Goal: Task Accomplishment & Management: Use online tool/utility

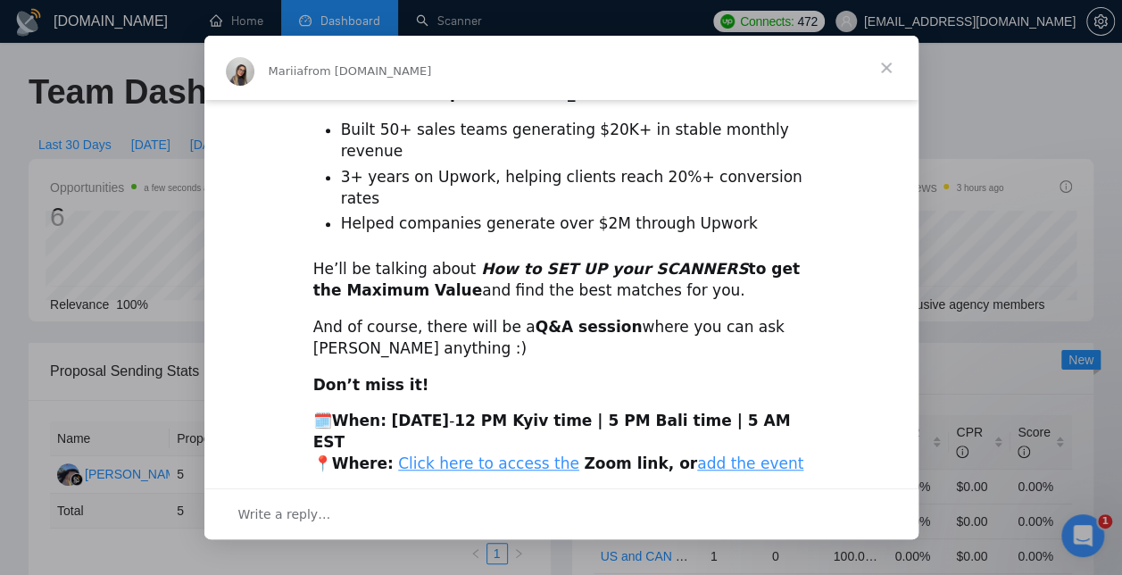
scroll to position [519, 0]
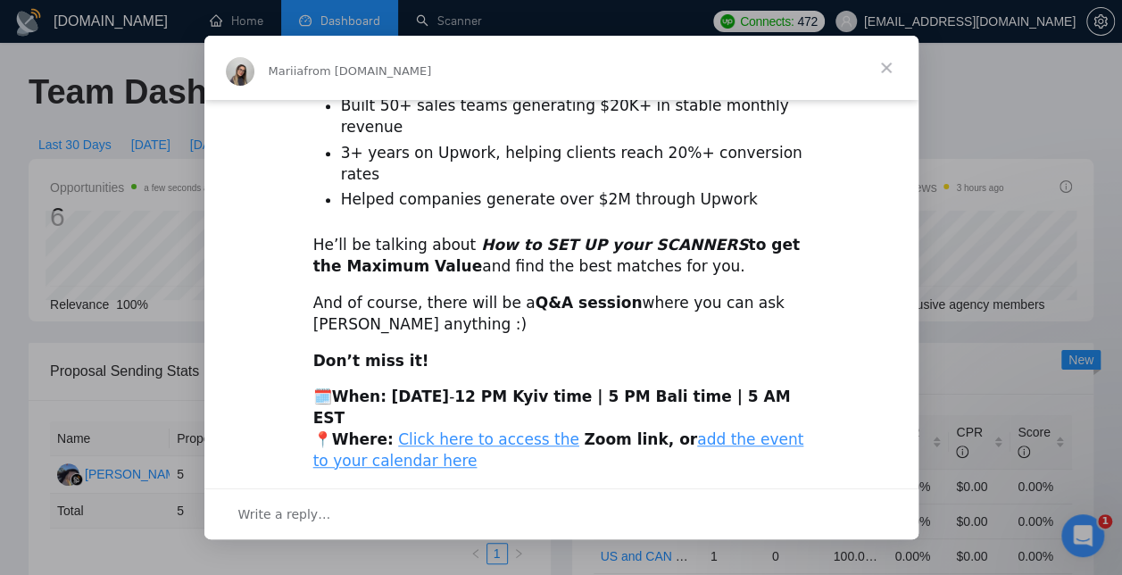
click at [891, 66] on span "Close" at bounding box center [886, 68] width 64 height 64
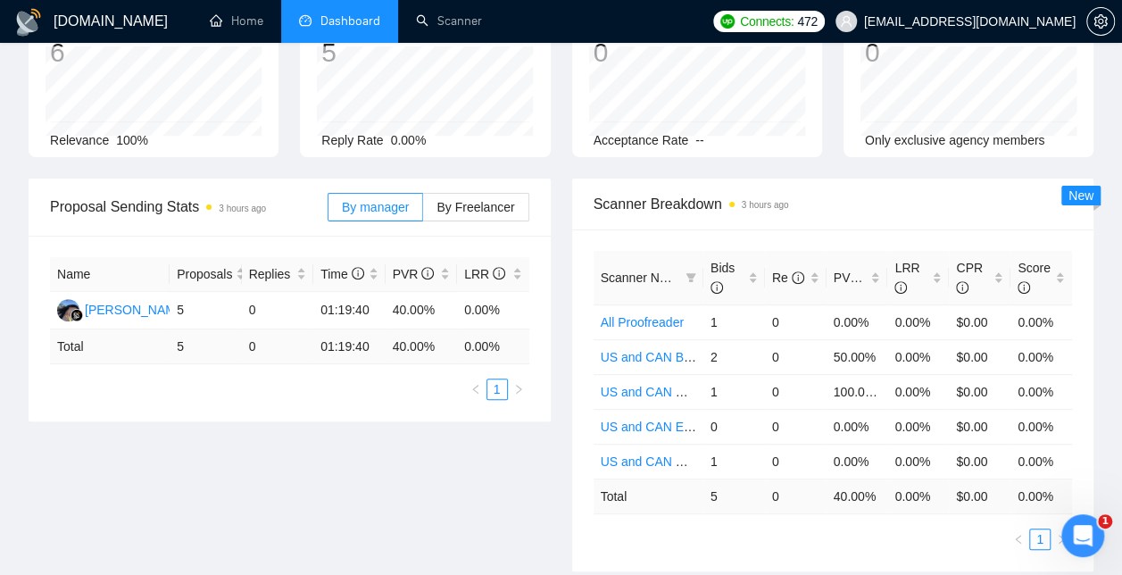
scroll to position [164, 0]
click at [846, 270] on span "PVR" at bounding box center [855, 277] width 42 height 14
click at [233, 22] on link "Home" at bounding box center [237, 20] width 54 height 15
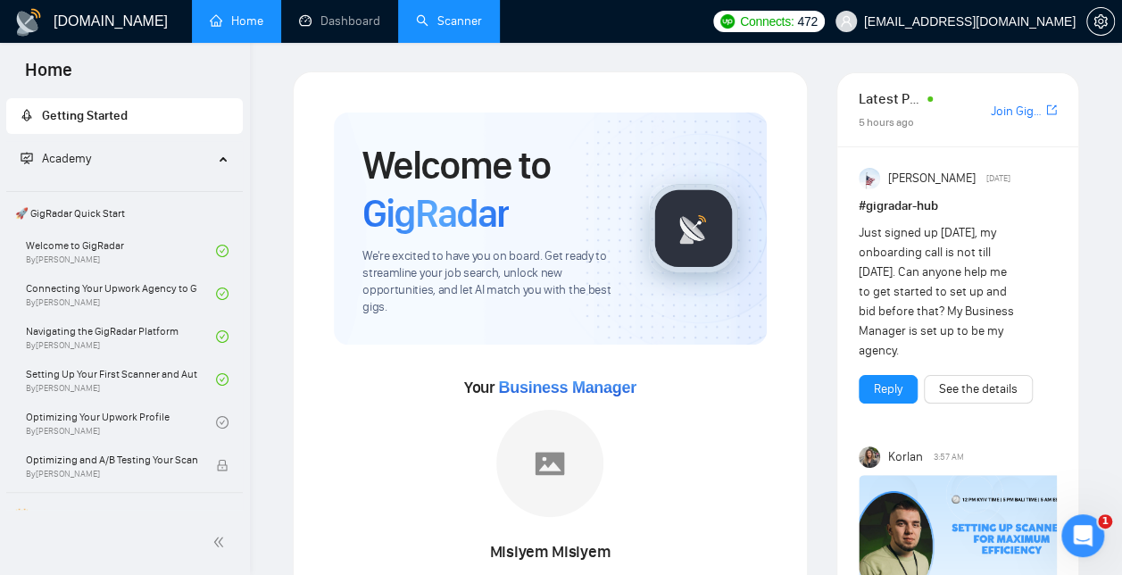
click at [466, 13] on link "Scanner" at bounding box center [449, 20] width 66 height 15
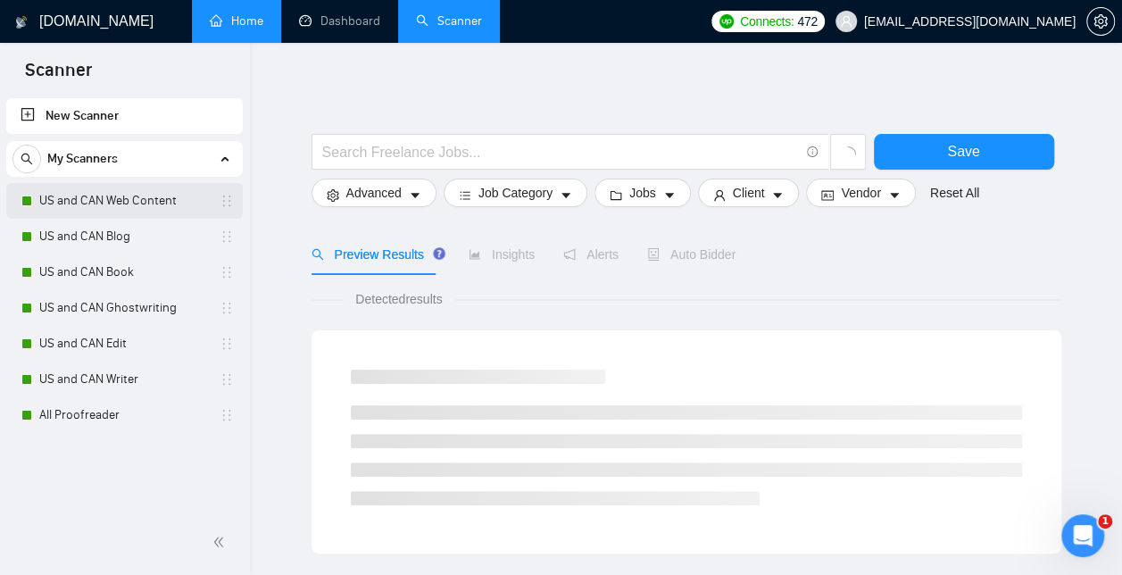
click at [152, 196] on link "US and CAN Web Content" at bounding box center [124, 201] width 170 height 36
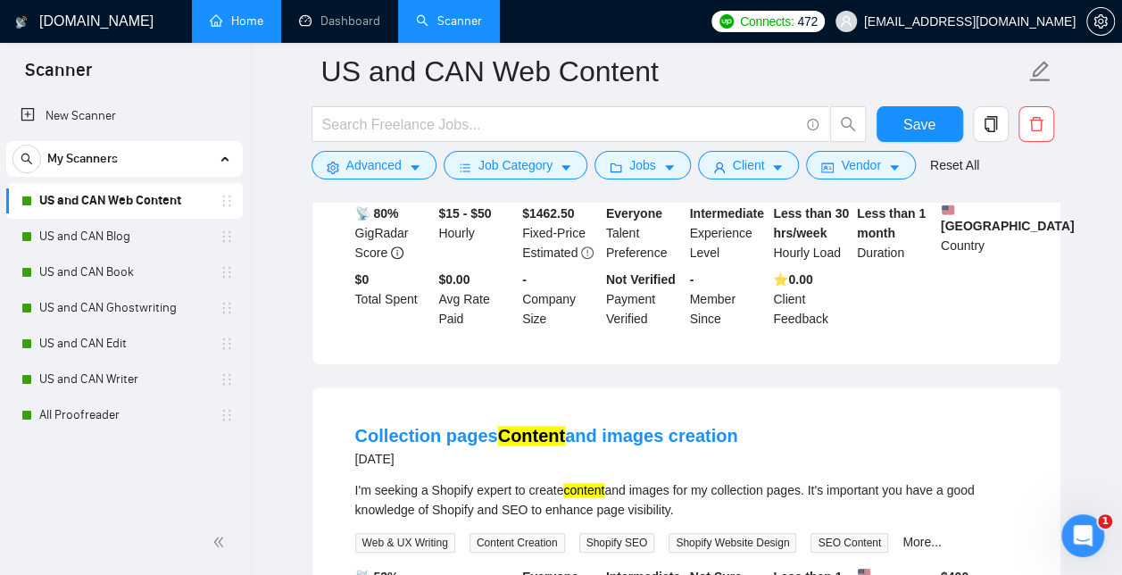
scroll to position [416, 0]
